Goal: Information Seeking & Learning: Learn about a topic

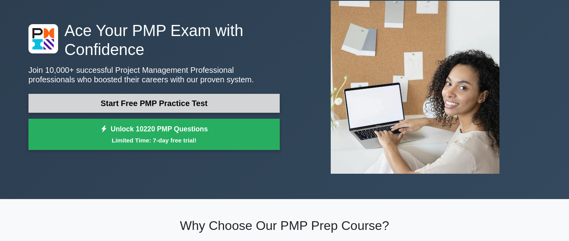
click at [230, 106] on link "Start Free PMP Practice Test" at bounding box center [153, 103] width 251 height 19
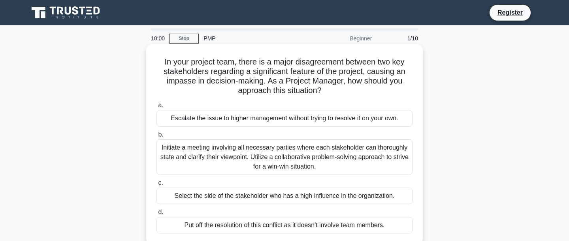
scroll to position [5, 0]
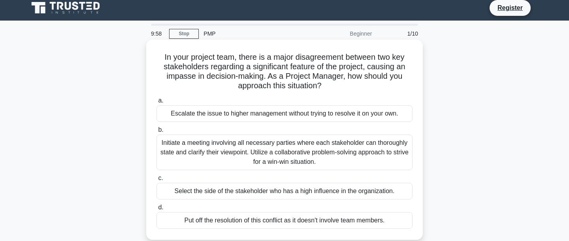
drag, startPoint x: 275, startPoint y: 57, endPoint x: 316, endPoint y: 91, distance: 53.3
click at [316, 91] on div "In your project team, there is a major disagreement between two key stakeholder…" at bounding box center [284, 140] width 270 height 194
click at [325, 87] on icon ".spinner_0XTQ{transform-origin:center;animation:spinner_y6GP .75s linear infini…" at bounding box center [326, 85] width 9 height 9
drag, startPoint x: 325, startPoint y: 87, endPoint x: 307, endPoint y: 51, distance: 40.3
click at [307, 51] on div "In your project team, there is a major disagreement between two key stakeholder…" at bounding box center [284, 140] width 270 height 194
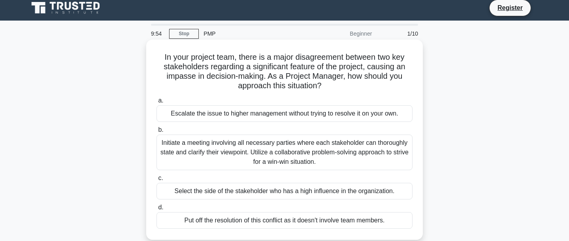
click at [307, 51] on div "In your project team, there is a major disagreement between two key stakeholder…" at bounding box center [284, 140] width 270 height 194
drag, startPoint x: 307, startPoint y: 57, endPoint x: 325, endPoint y: 84, distance: 32.4
click at [325, 84] on h5 "In your project team, there is a major disagreement between two key stakeholder…" at bounding box center [285, 71] width 258 height 39
click at [325, 84] on icon ".spinner_0XTQ{transform-origin:center;animation:spinner_y6GP .75s linear infini…" at bounding box center [326, 85] width 9 height 9
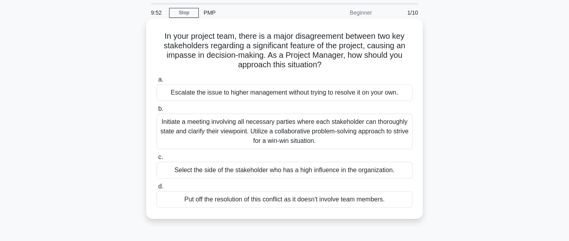
scroll to position [36, 0]
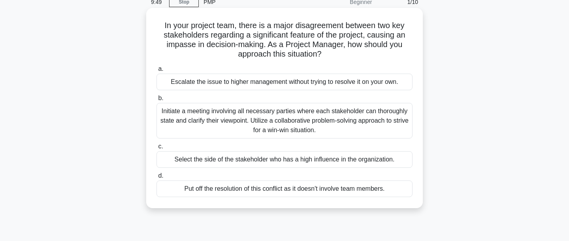
click at [271, 120] on div "Initiate a meeting involving all necessary parties where each stakeholder can t…" at bounding box center [284, 121] width 256 height 36
click at [156, 101] on input "b. Initiate a meeting involving all necessary parties where each stakeholder ca…" at bounding box center [156, 98] width 0 height 5
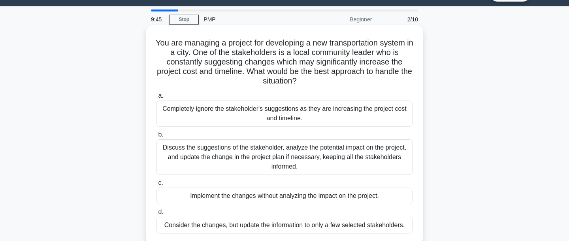
scroll to position [33, 0]
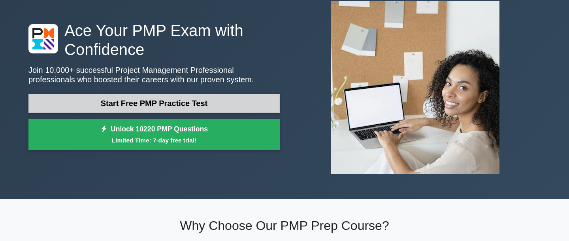
click at [211, 106] on link "Start Free PMP Practice Test" at bounding box center [153, 103] width 251 height 19
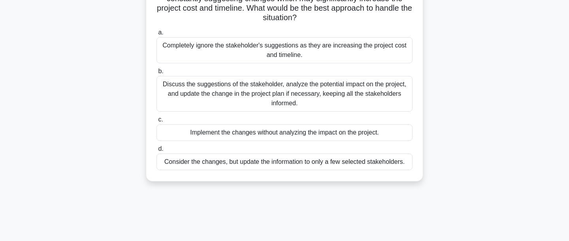
scroll to position [82, 0]
click at [288, 94] on div "Discuss the suggestions of the stakeholder, analyze the potential impact on the…" at bounding box center [284, 94] width 256 height 36
click at [156, 74] on input "b. Discuss the suggestions of the stakeholder, analyze the potential impact on …" at bounding box center [156, 71] width 0 height 5
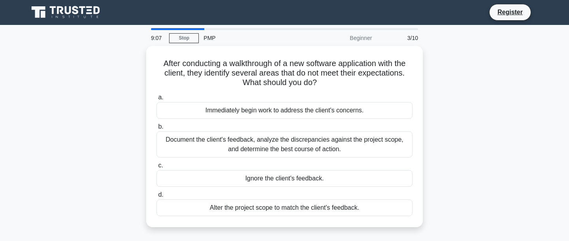
scroll to position [6, 0]
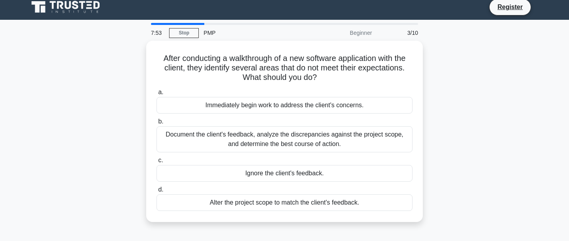
click at [93, 101] on div "After conducting a walkthrough of a new software application with the client, t…" at bounding box center [284, 136] width 521 height 190
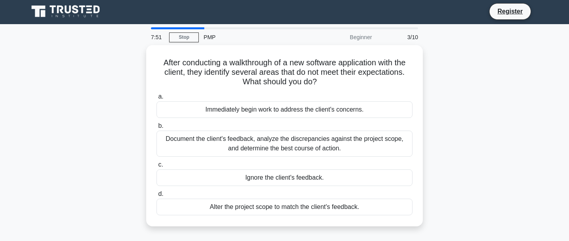
scroll to position [2, 0]
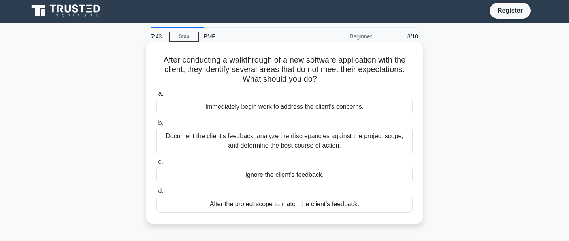
click at [288, 137] on div "Document the client's feedback, analyze the discrepancies against the project s…" at bounding box center [284, 141] width 256 height 26
click at [156, 126] on input "b. Document the client's feedback, analyze the discrepancies against the projec…" at bounding box center [156, 122] width 0 height 5
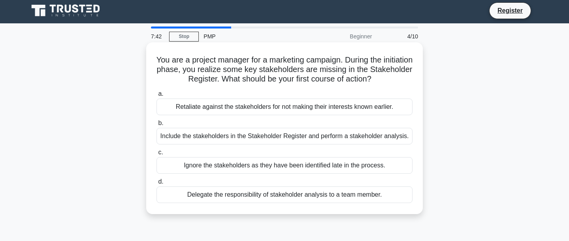
scroll to position [0, 0]
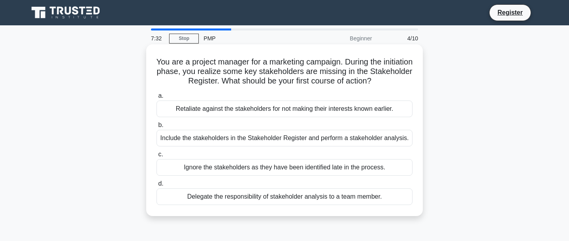
click at [313, 137] on div "Include the stakeholders in the Stakeholder Register and perform a stakeholder …" at bounding box center [284, 138] width 256 height 17
click at [156, 128] on input "b. Include the stakeholders in the Stakeholder Register and perform a stakehold…" at bounding box center [156, 124] width 0 height 5
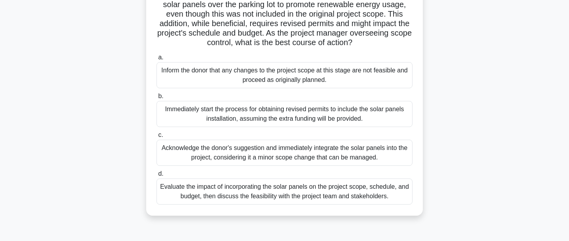
scroll to position [75, 0]
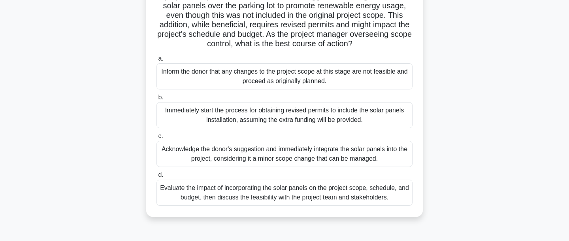
click at [303, 193] on div "Evaluate the impact of incorporating the solar panels on the project scope, sch…" at bounding box center [284, 192] width 256 height 26
click at [156, 177] on input "d. Evaluate the impact of incorporating the solar panels on the project scope, …" at bounding box center [156, 174] width 0 height 5
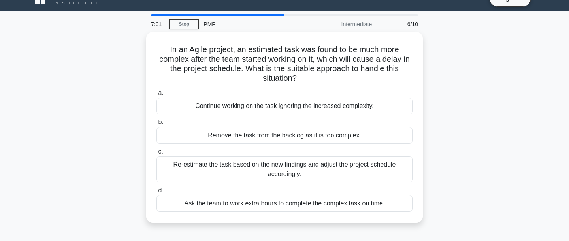
scroll to position [13, 0]
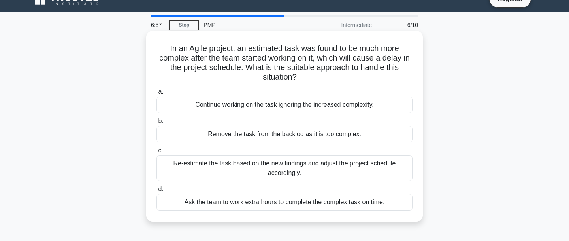
click at [308, 171] on div "Re-estimate the task based on the new findings and adjust the project schedule …" at bounding box center [284, 168] width 256 height 26
click at [156, 153] on input "c. Re-estimate the task based on the new findings and adjust the project schedu…" at bounding box center [156, 150] width 0 height 5
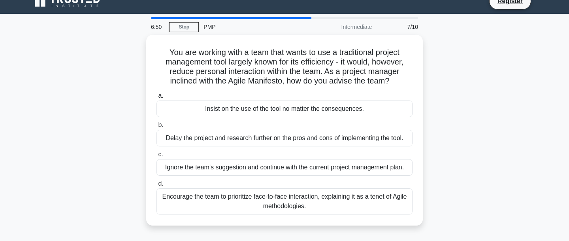
scroll to position [15, 0]
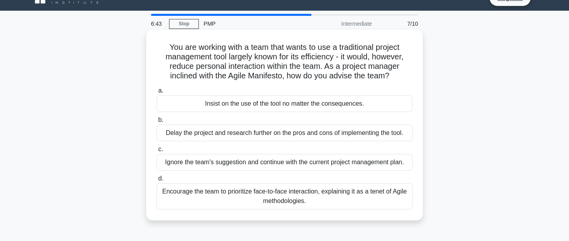
click at [311, 194] on div "Encourage the team to prioritize face-to-face interaction, explaining it as a t…" at bounding box center [284, 196] width 256 height 26
click at [156, 181] on input "d. Encourage the team to prioritize face-to-face interaction, explaining it as …" at bounding box center [156, 178] width 0 height 5
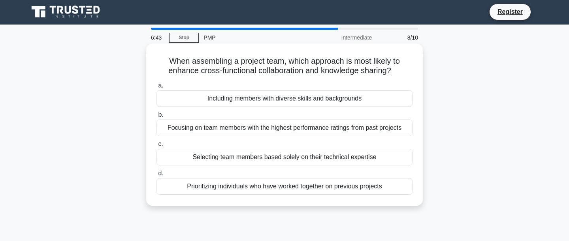
scroll to position [0, 0]
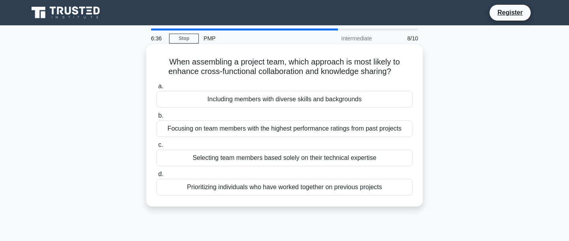
drag, startPoint x: 167, startPoint y: 61, endPoint x: 418, endPoint y: 73, distance: 250.7
click at [418, 73] on div "When assembling a project team, which approach is most likely to enhance cross-…" at bounding box center [284, 125] width 270 height 156
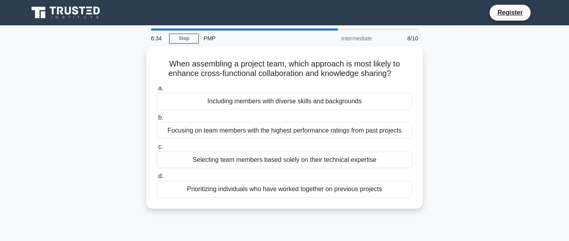
drag, startPoint x: 161, startPoint y: 59, endPoint x: 436, endPoint y: 73, distance: 275.3
click at [436, 73] on div "When assembling a project team, which approach is most likely to enhance cross-…" at bounding box center [284, 131] width 521 height 171
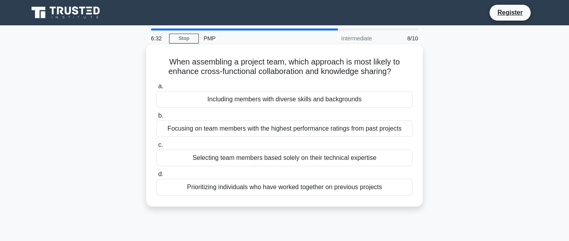
drag, startPoint x: 405, startPoint y: 73, endPoint x: 151, endPoint y: 62, distance: 253.9
click at [151, 62] on div "When assembling a project team, which approach is most likely to enhance cross-…" at bounding box center [284, 125] width 270 height 156
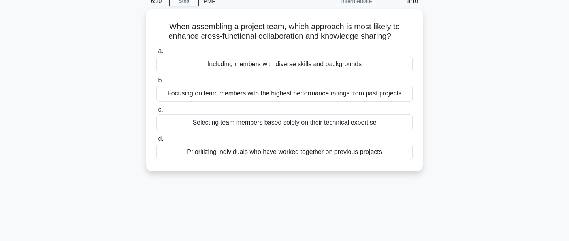
scroll to position [19, 0]
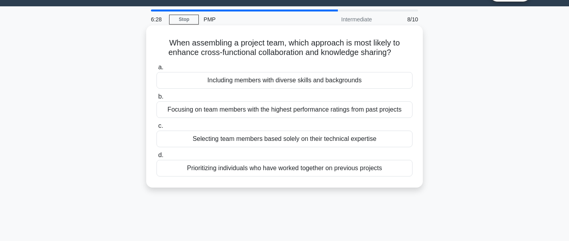
drag, startPoint x: 166, startPoint y: 43, endPoint x: 419, endPoint y: 52, distance: 253.4
click at [419, 52] on div "When assembling a project team, which approach is most likely to enhance cross-…" at bounding box center [284, 106] width 270 height 156
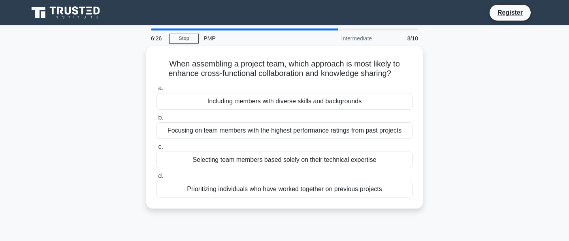
click at [94, 107] on div "When assembling a project team, which approach is most likely to enhance cross-…" at bounding box center [284, 131] width 521 height 171
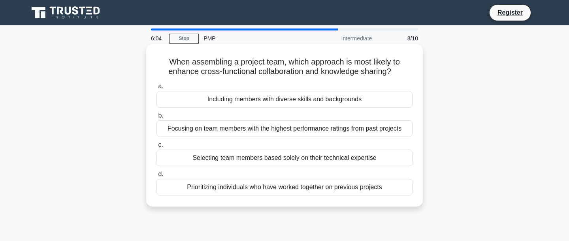
click at [271, 102] on div "Including members with diverse skills and backgrounds" at bounding box center [284, 99] width 256 height 17
click at [156, 89] on input "a. Including members with diverse skills and backgrounds" at bounding box center [156, 86] width 0 height 5
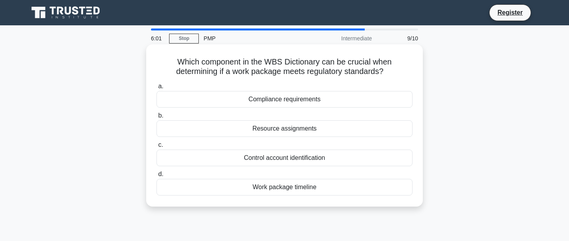
drag, startPoint x: 248, startPoint y: 60, endPoint x: 367, endPoint y: 73, distance: 119.6
click at [367, 73] on h5 "Which component in the WBS Dictionary can be crucial when determining if a work…" at bounding box center [285, 67] width 258 height 20
click at [383, 73] on icon ".spinner_0XTQ{transform-origin:center;animation:spinner_y6GP .75s linear infini…" at bounding box center [387, 71] width 9 height 9
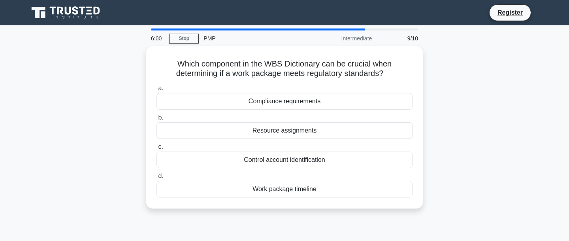
drag, startPoint x: 367, startPoint y: 73, endPoint x: 141, endPoint y: 58, distance: 226.4
click at [141, 58] on div "Which component in the WBS Dictionary can be crucial when determining if a work…" at bounding box center [284, 131] width 521 height 171
click at [119, 90] on div "Which component in the WBS Dictionary can be crucial when determining if a work…" at bounding box center [284, 131] width 521 height 171
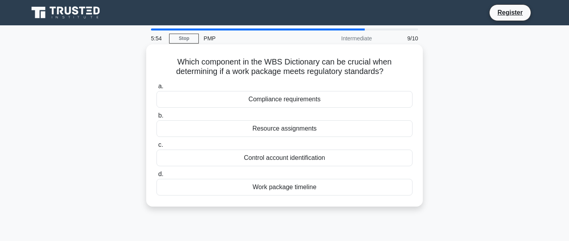
click at [288, 99] on div "Compliance requirements" at bounding box center [284, 99] width 256 height 17
click at [156, 89] on input "a. Compliance requirements" at bounding box center [156, 86] width 0 height 5
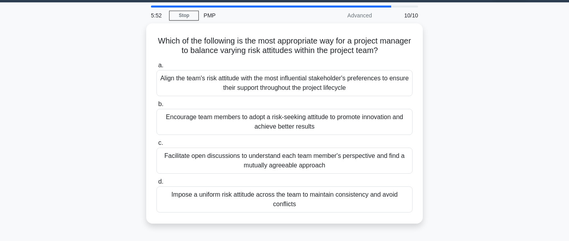
scroll to position [31, 0]
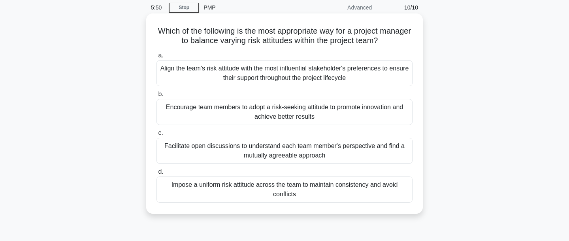
drag, startPoint x: 288, startPoint y: 36, endPoint x: 385, endPoint y: 38, distance: 97.2
click at [385, 38] on h5 "Which of the following is the most appropriate way for a project manager to bal…" at bounding box center [285, 36] width 258 height 20
click at [385, 38] on icon ".spinner_0XTQ{transform-origin:center;animation:spinner_y6GP .75s linear infini…" at bounding box center [382, 40] width 9 height 9
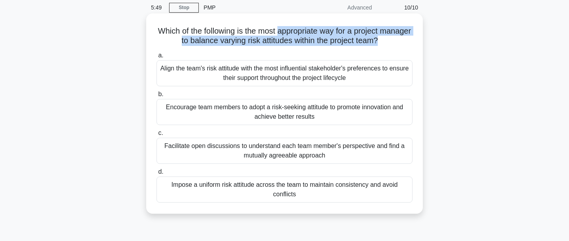
drag, startPoint x: 385, startPoint y: 38, endPoint x: 302, endPoint y: 33, distance: 83.1
click at [302, 33] on h5 "Which of the following is the most appropriate way for a project manager to bal…" at bounding box center [285, 36] width 258 height 20
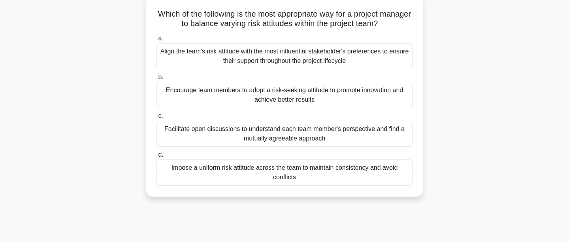
scroll to position [47, 0]
click at [271, 134] on div "Facilitate open discussions to understand each team member's perspective and fi…" at bounding box center [284, 134] width 256 height 26
click at [156, 119] on input "c. Facilitate open discussions to understand each team member's perspective and…" at bounding box center [156, 116] width 0 height 5
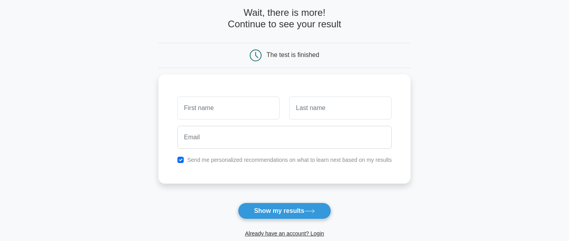
scroll to position [58, 0]
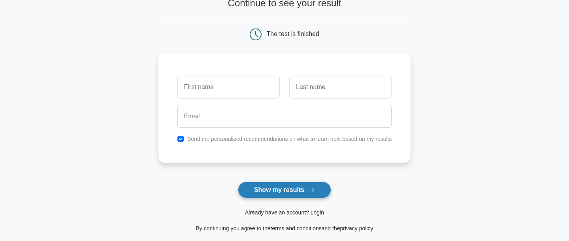
click at [269, 190] on button "Show my results" at bounding box center [284, 189] width 93 height 17
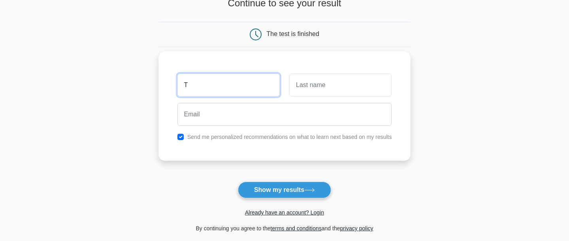
type input "T"
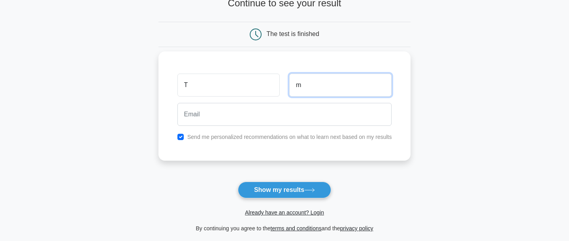
type input "m"
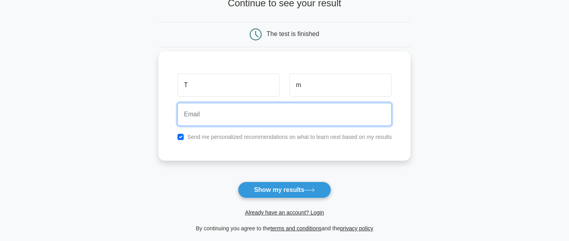
click at [232, 121] on input "email" at bounding box center [284, 114] width 215 height 23
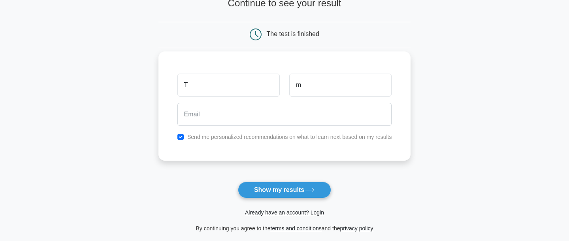
click at [198, 139] on label "Send me personalized recommendations on what to learn next based on my results" at bounding box center [289, 137] width 205 height 6
click at [290, 193] on button "Show my results" at bounding box center [284, 189] width 93 height 17
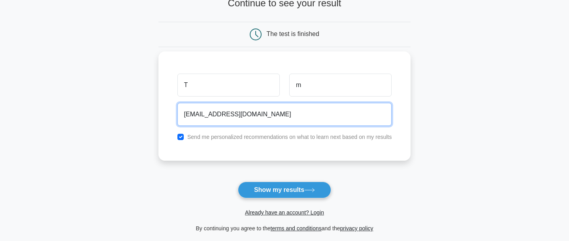
type input "tmobarik@icloud.com"
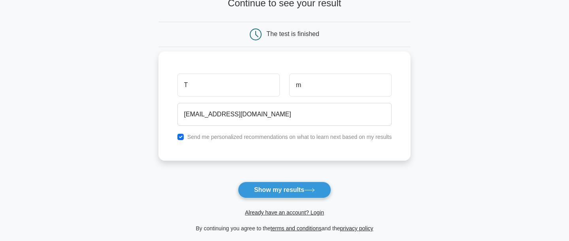
click at [213, 137] on label "Send me personalized recommendations on what to learn next based on my results" at bounding box center [289, 137] width 205 height 6
click at [176, 137] on div "Send me personalized recommendations on what to learn next based on my results" at bounding box center [285, 136] width 224 height 9
click at [181, 137] on input "checkbox" at bounding box center [180, 137] width 6 height 6
checkbox input "false"
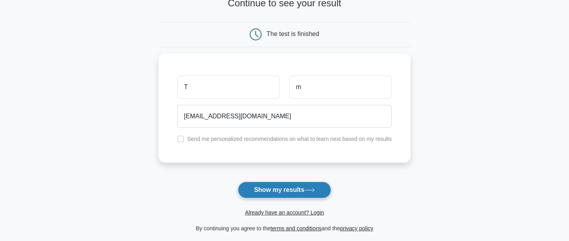
click at [282, 192] on button "Show my results" at bounding box center [284, 189] width 93 height 17
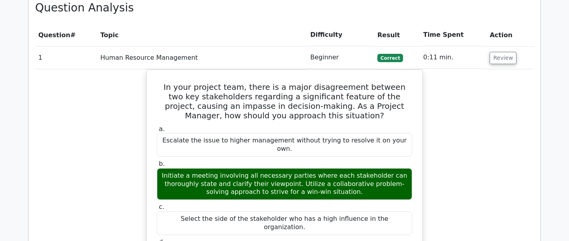
scroll to position [669, 0]
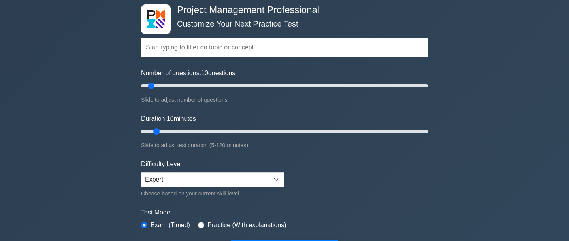
scroll to position [50, 0]
